Goal: Check status: Check status

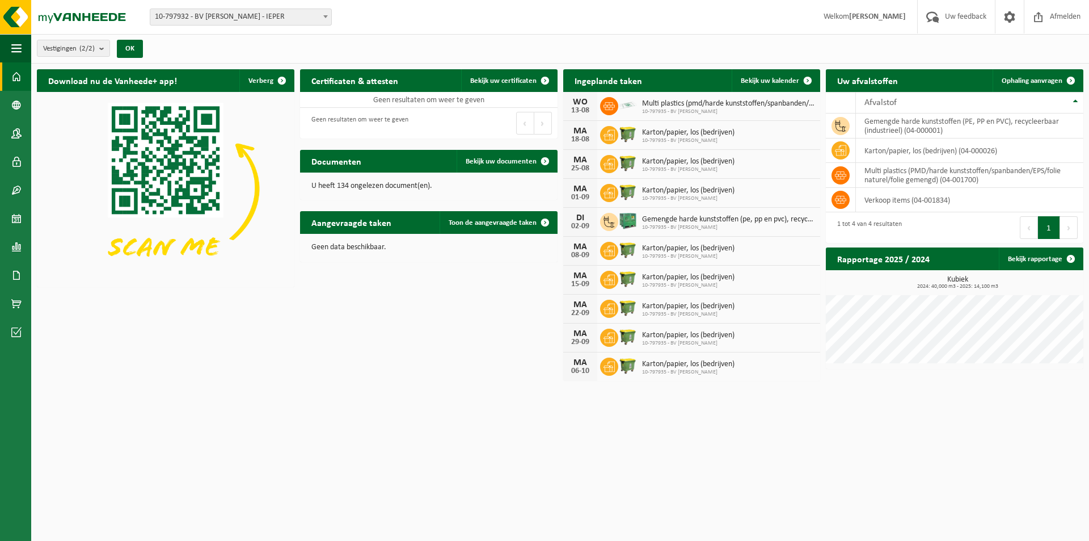
click at [518, 303] on div "Download nu de Vanheede+ app! Verberg Certificaten & attesten Bekijk uw certifi…" at bounding box center [560, 225] width 1052 height 323
click at [15, 214] on span at bounding box center [16, 218] width 10 height 28
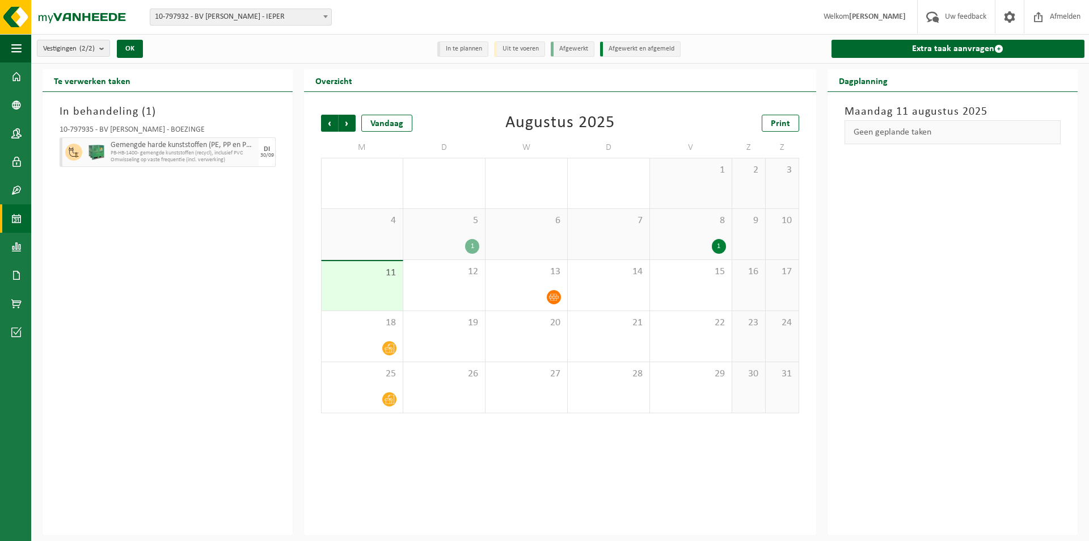
click at [402, 278] on div "11" at bounding box center [362, 285] width 81 height 49
click at [383, 337] on div "18" at bounding box center [362, 336] width 81 height 50
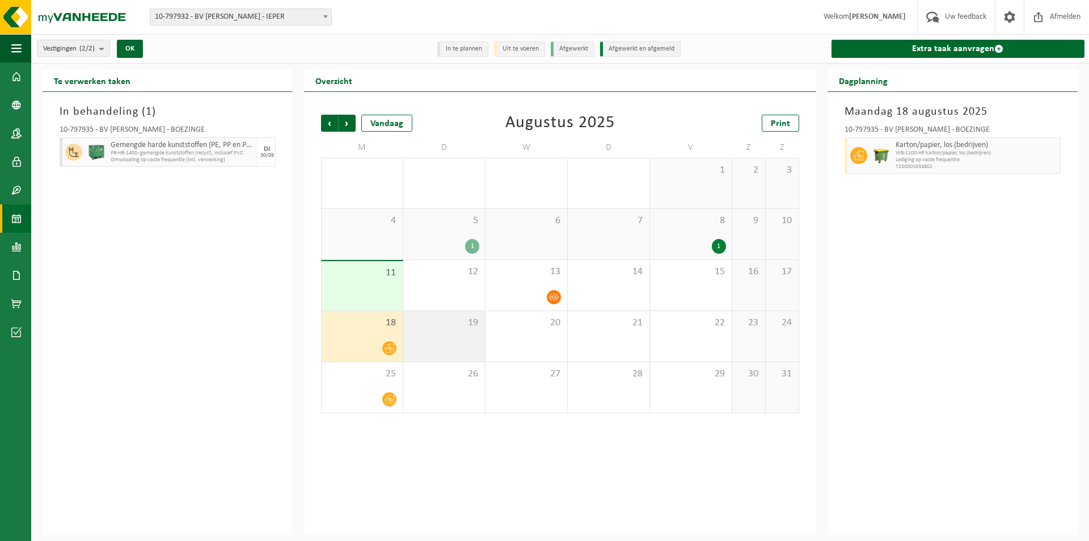
click at [442, 348] on div "19" at bounding box center [444, 336] width 82 height 50
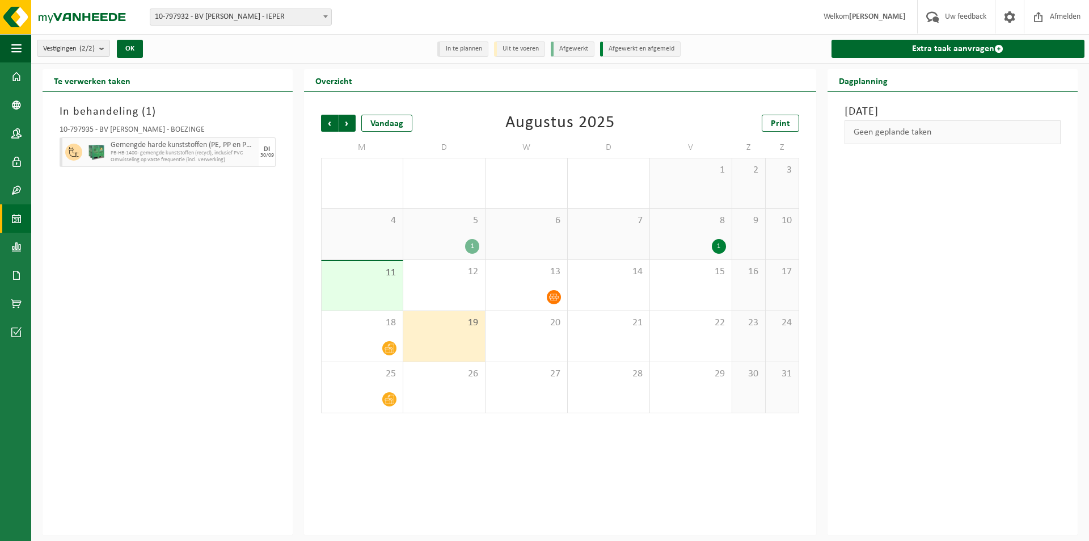
click at [284, 268] on div "In behandeling ( 1 ) 10-797935 - BV [PERSON_NAME] - BOEZINGE Gemengde harde kun…" at bounding box center [168, 313] width 250 height 443
click at [688, 248] on div "1" at bounding box center [691, 246] width 70 height 15
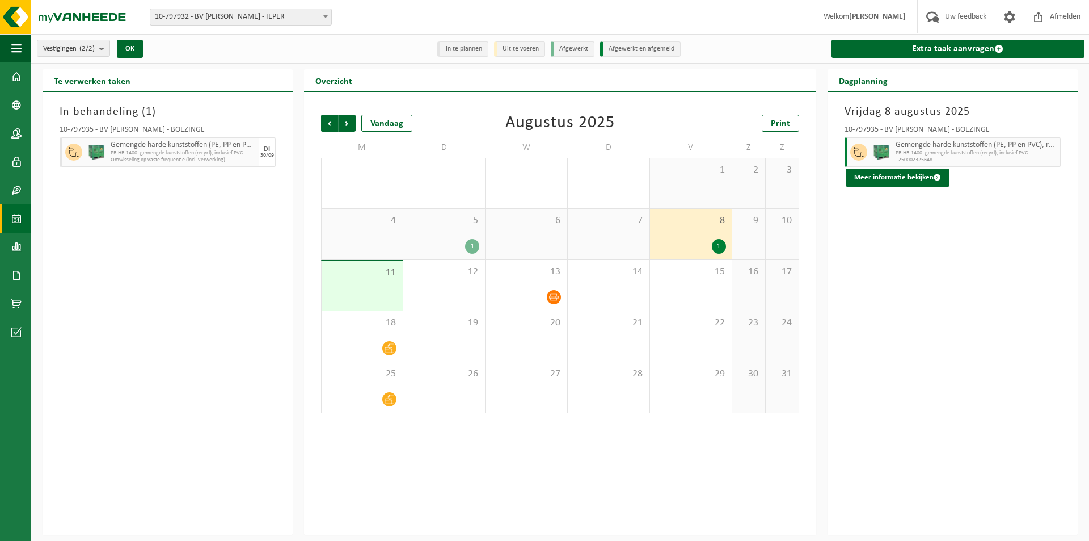
click at [462, 247] on div "1" at bounding box center [444, 246] width 70 height 15
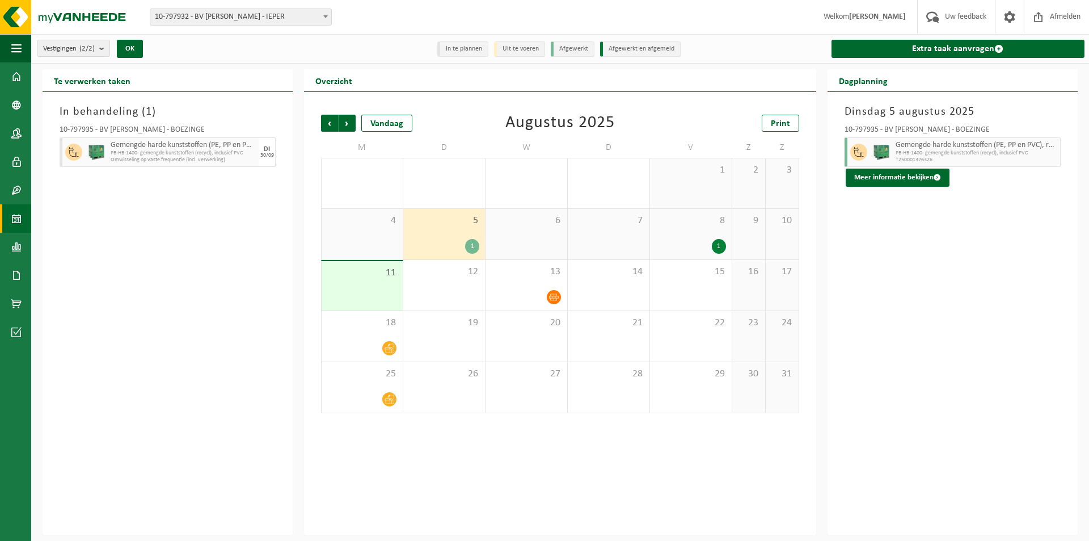
click at [470, 247] on div "1" at bounding box center [472, 246] width 14 height 15
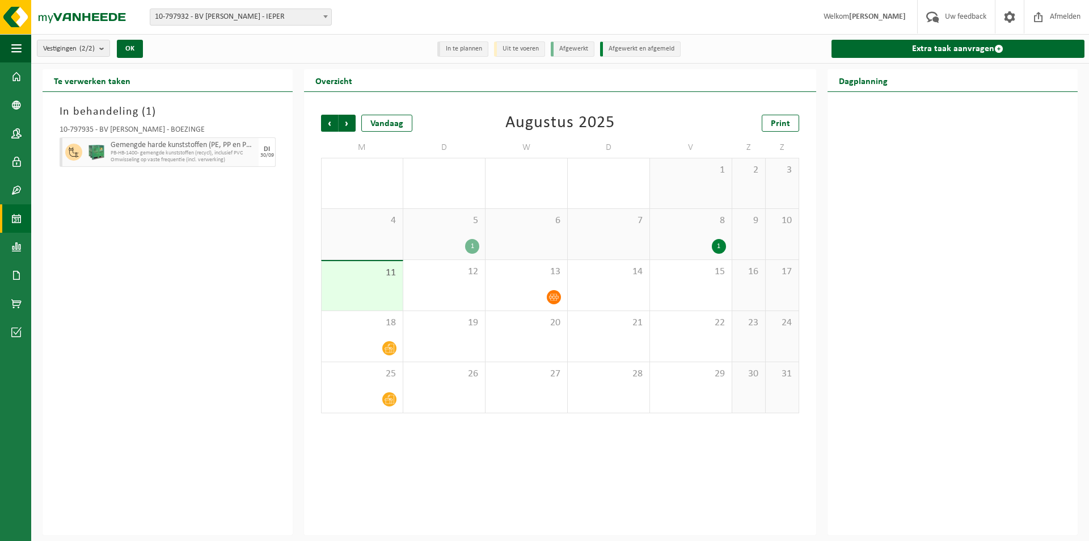
click at [465, 223] on span "5" at bounding box center [444, 220] width 70 height 12
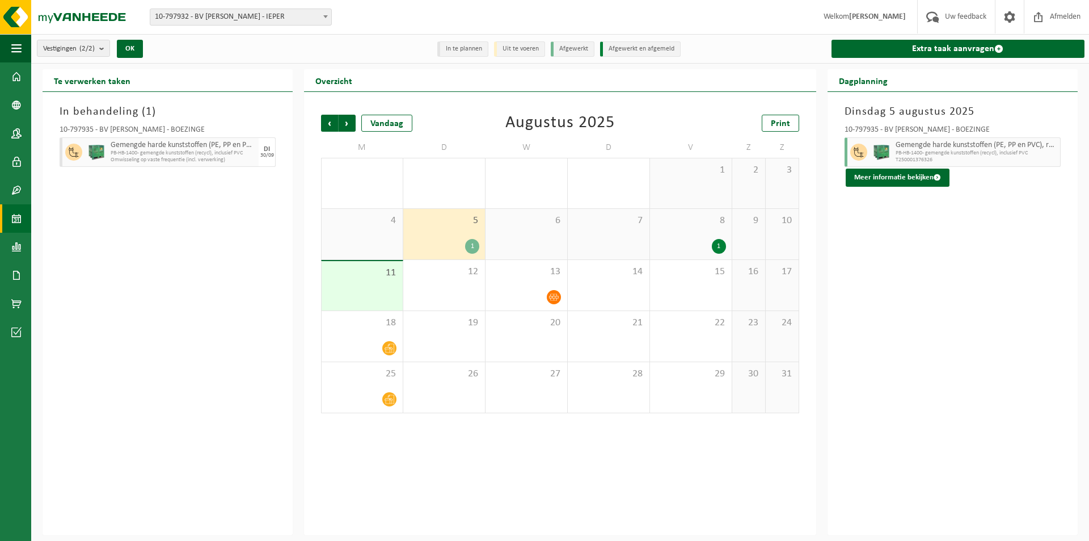
click at [929, 268] on div "Dinsdag 5 augustus 2025 10-797935 - BV STEFAN ROUSSEEUW - BOEZINGE Gemengde har…" at bounding box center [953, 313] width 250 height 443
click at [361, 337] on div "18" at bounding box center [362, 336] width 81 height 50
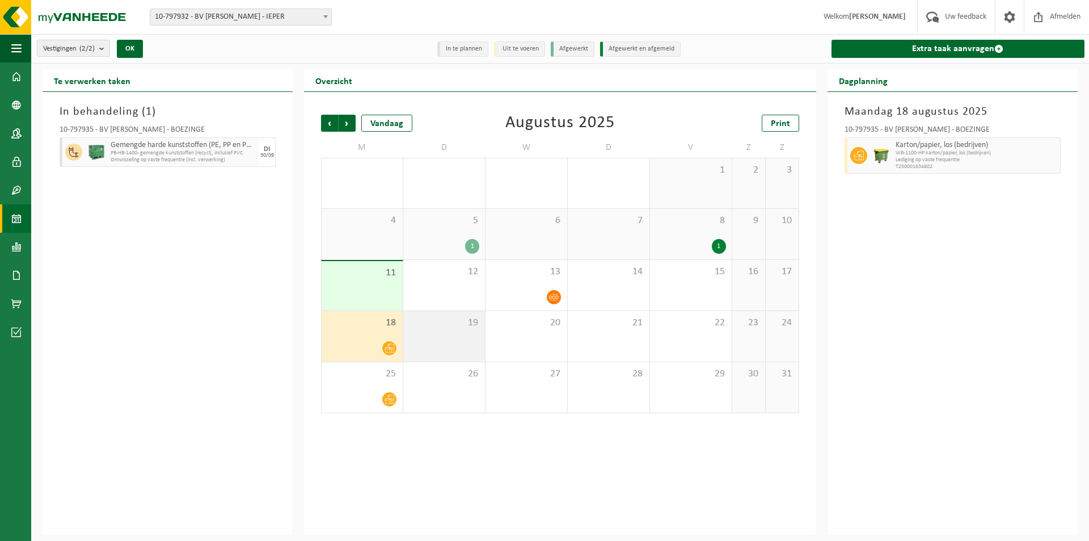
click at [425, 324] on span "19" at bounding box center [444, 323] width 70 height 12
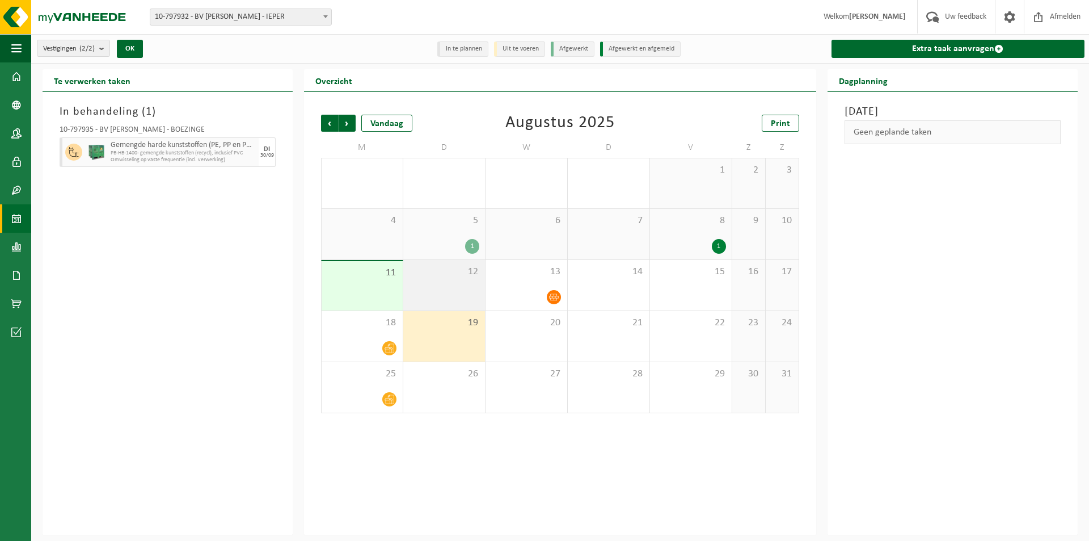
click at [424, 295] on div "12" at bounding box center [444, 285] width 82 height 50
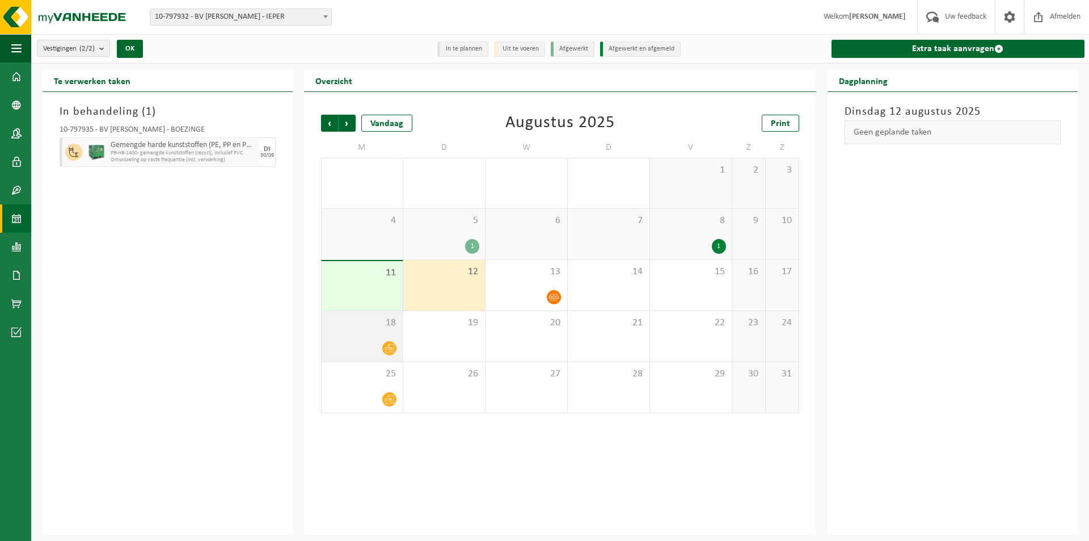
click at [380, 327] on span "18" at bounding box center [362, 323] width 70 height 12
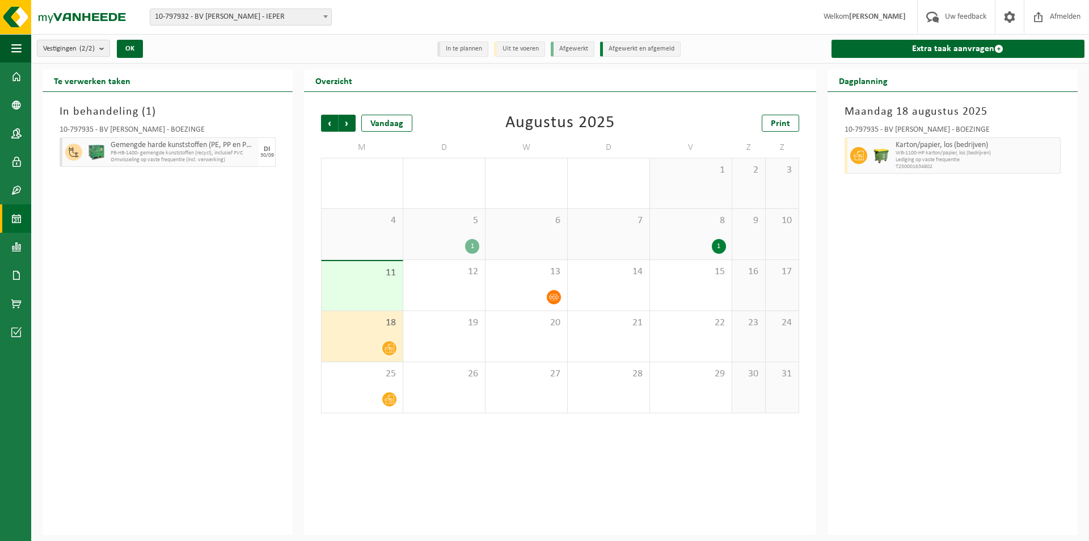
click at [364, 297] on div "11" at bounding box center [362, 285] width 81 height 49
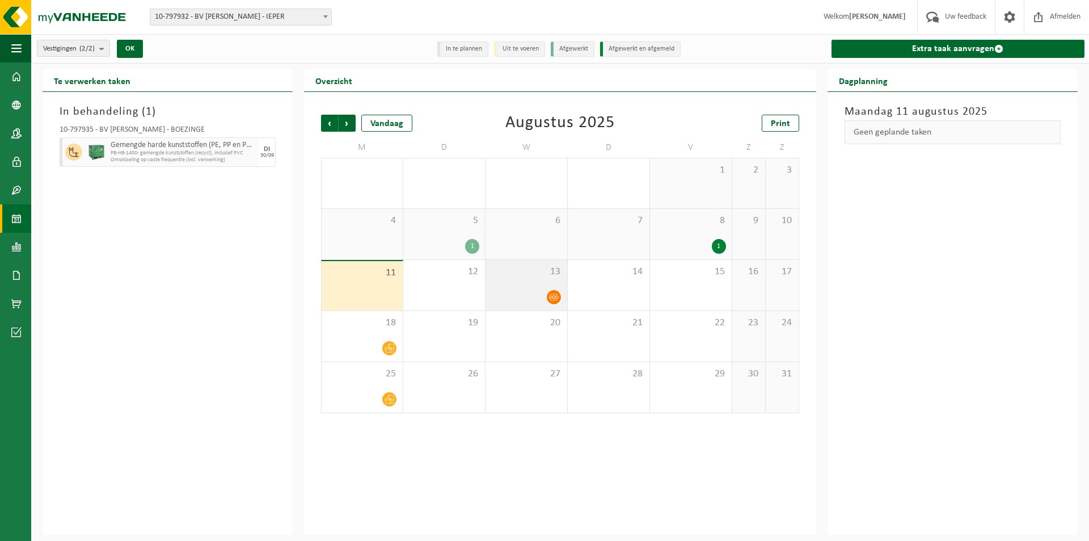
click at [502, 297] on div at bounding box center [526, 296] width 70 height 15
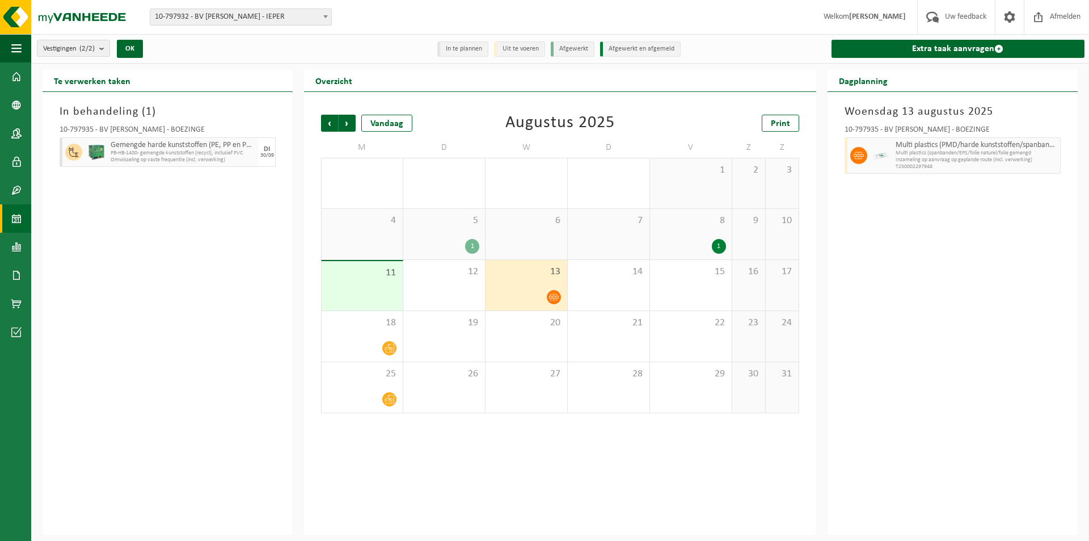
click at [453, 115] on div "Vorige Volgende Vandaag Augustus 2025 Print" at bounding box center [560, 123] width 478 height 17
click at [348, 125] on span "Volgende" at bounding box center [347, 123] width 17 height 17
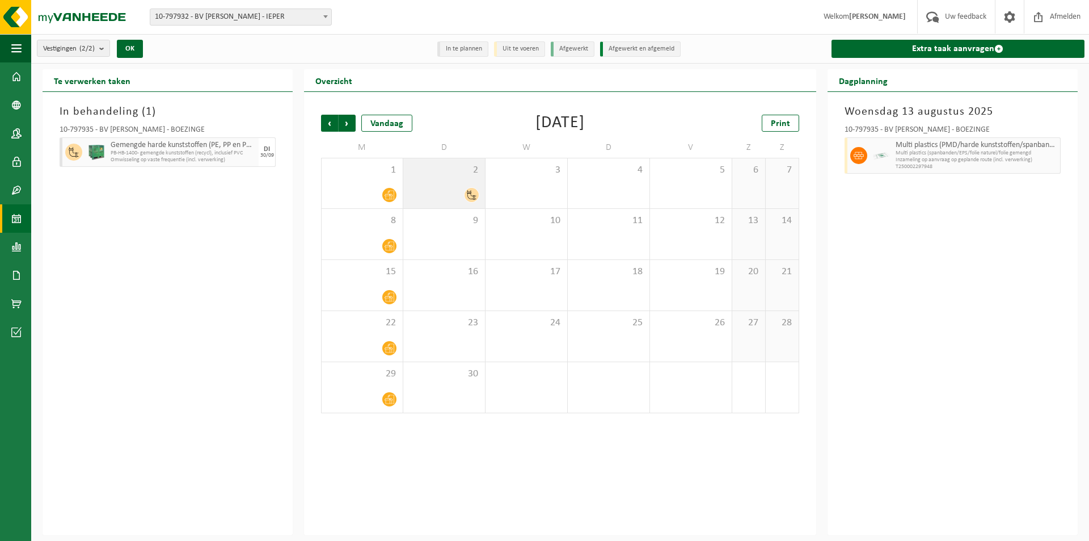
click at [427, 174] on span "2" at bounding box center [444, 170] width 70 height 12
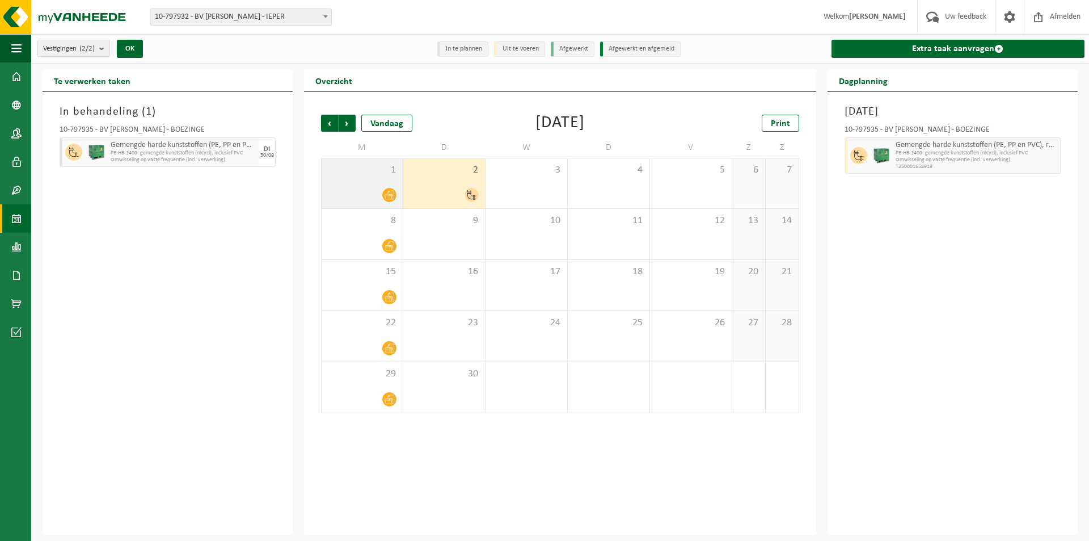
click at [362, 183] on div "1" at bounding box center [362, 183] width 81 height 50
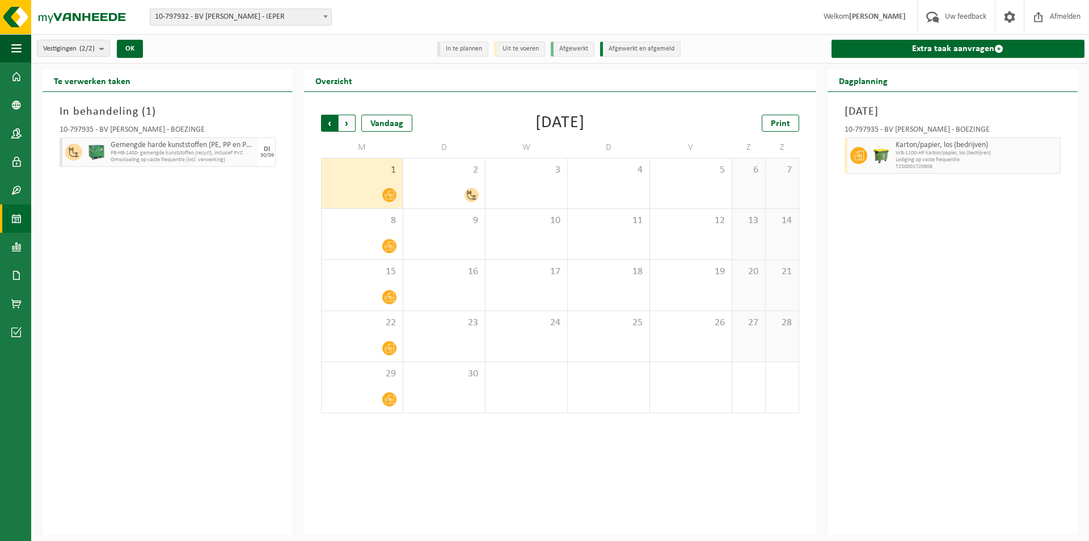
click at [348, 126] on span "Volgende" at bounding box center [347, 123] width 17 height 17
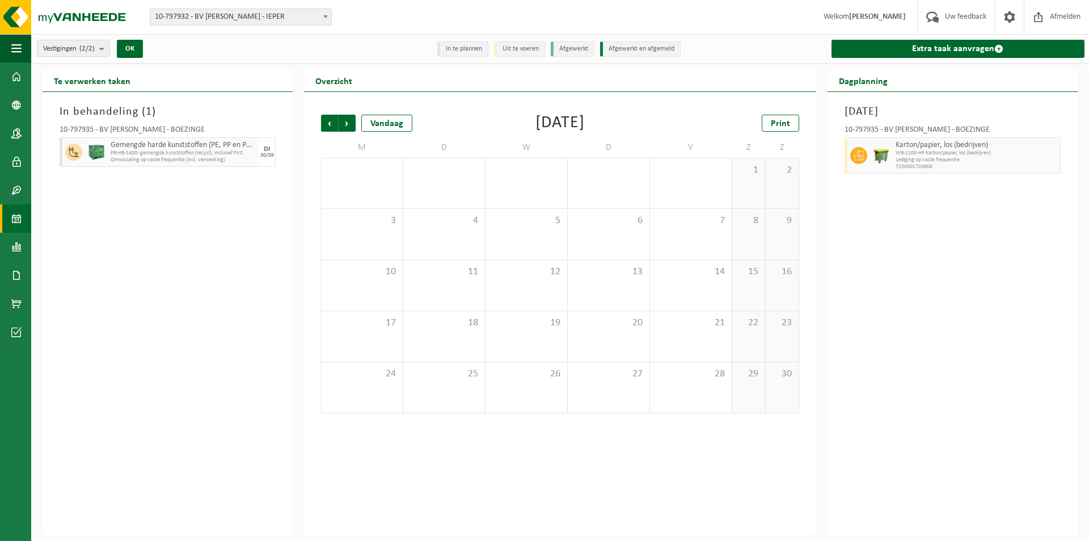
click at [348, 126] on span "Volgende" at bounding box center [347, 123] width 17 height 17
click at [323, 124] on span "Vorige" at bounding box center [329, 123] width 17 height 17
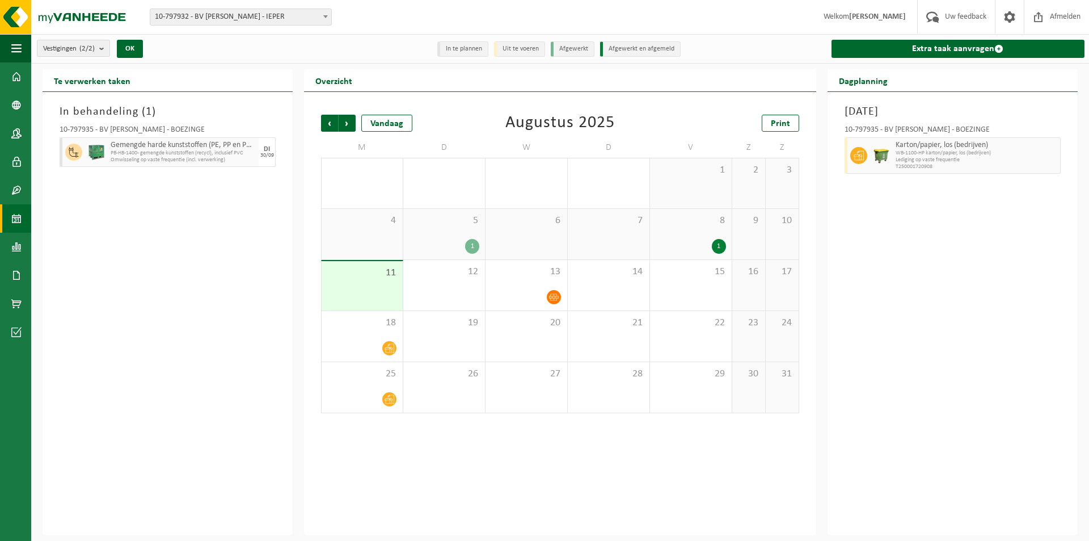
click at [344, 278] on span "11" at bounding box center [362, 273] width 70 height 12
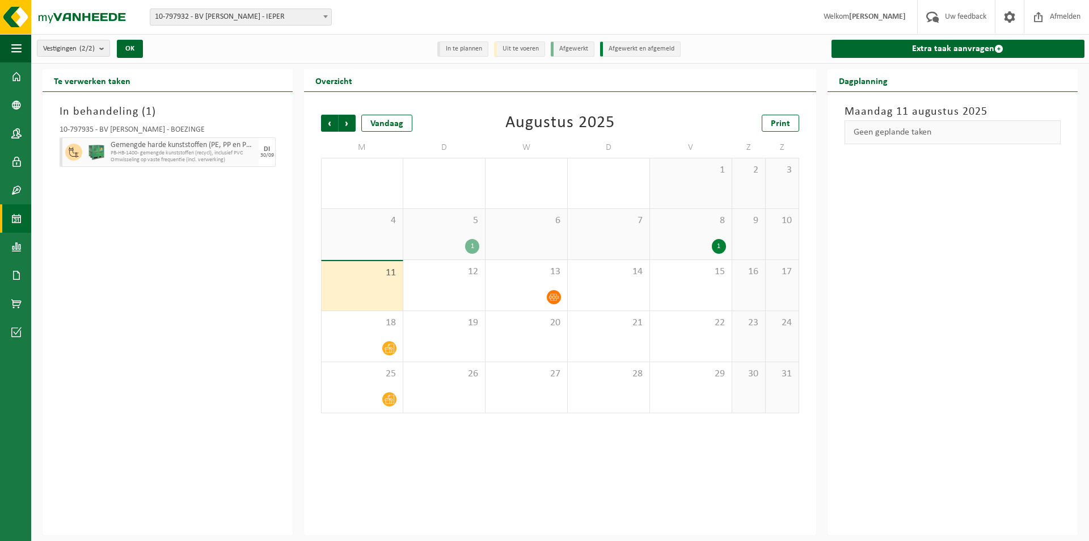
click at [97, 205] on div "In behandeling ( 1 ) 10-797935 - BV STEFAN ROUSSEEUW - BOEZINGE Gemengde harde …" at bounding box center [168, 313] width 250 height 443
